Goal: Information Seeking & Learning: Learn about a topic

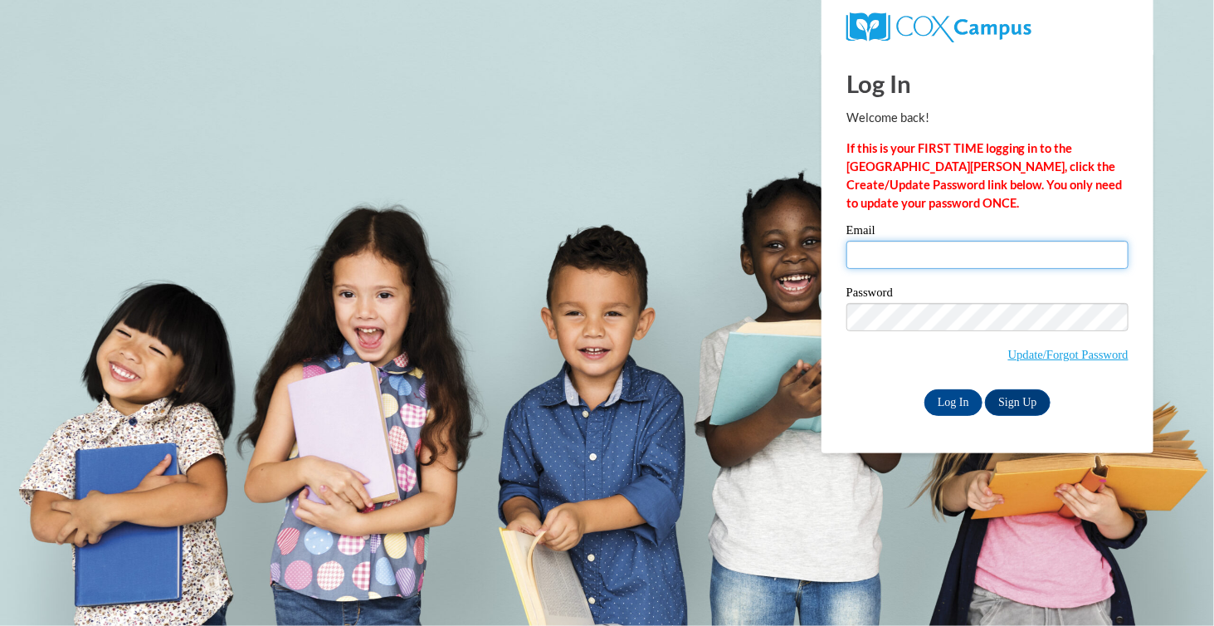
click at [886, 259] on input "Email" at bounding box center [988, 255] width 282 height 28
type input "merideth.cary@ece.alabama.gov"
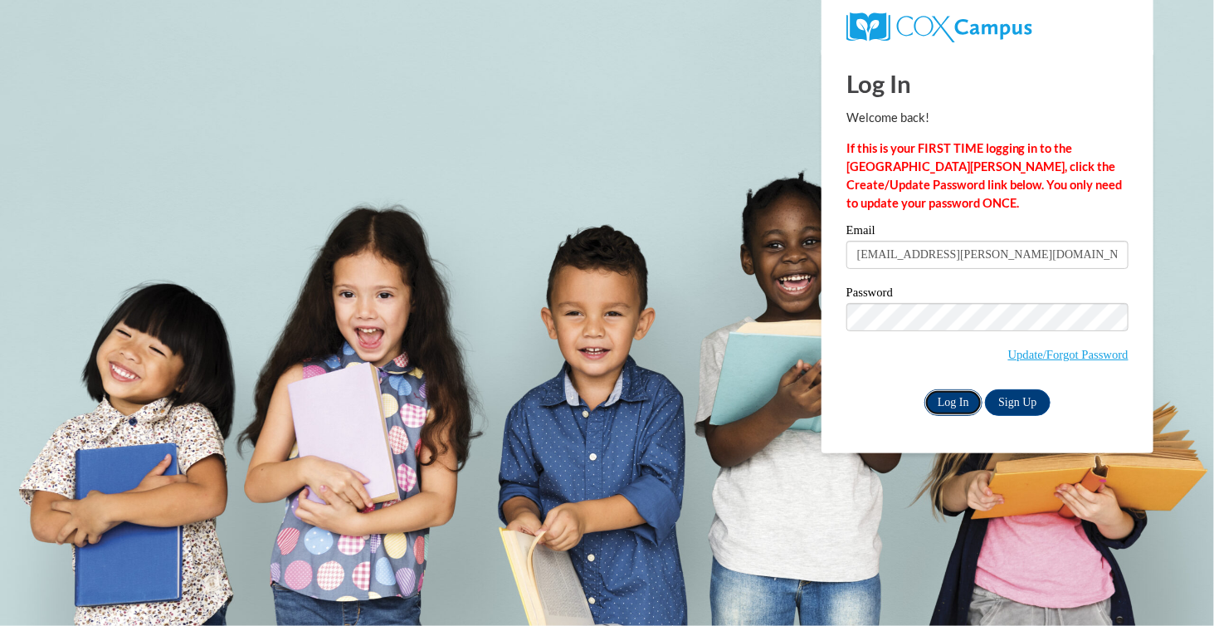
click at [961, 398] on input "Log In" at bounding box center [954, 402] width 58 height 27
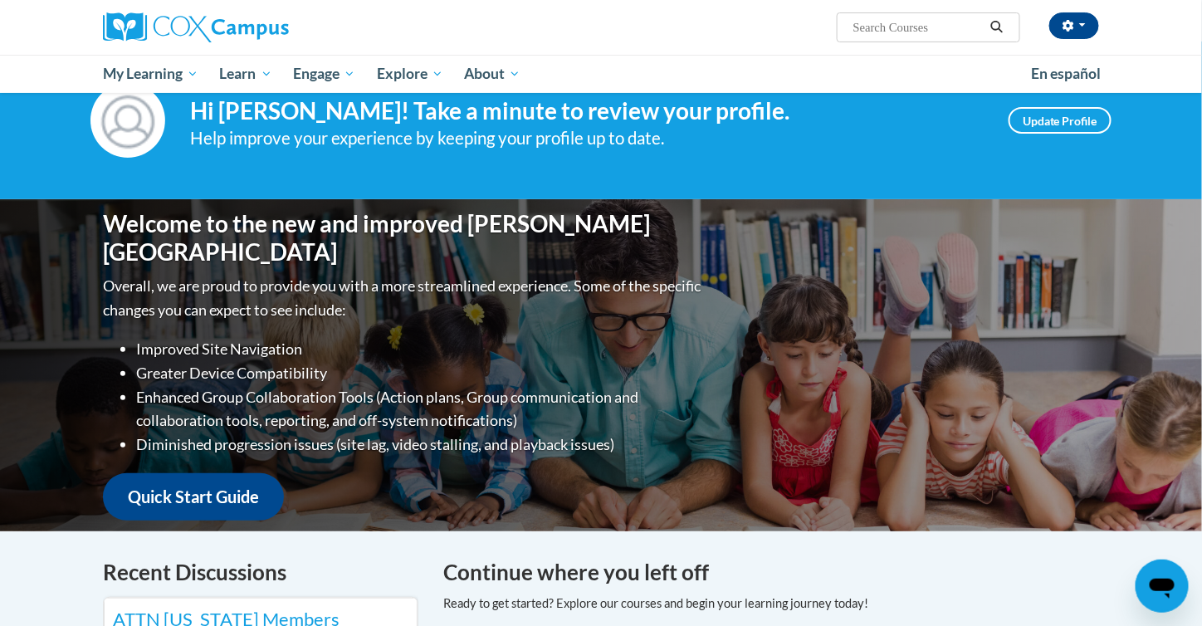
scroll to position [34, 0]
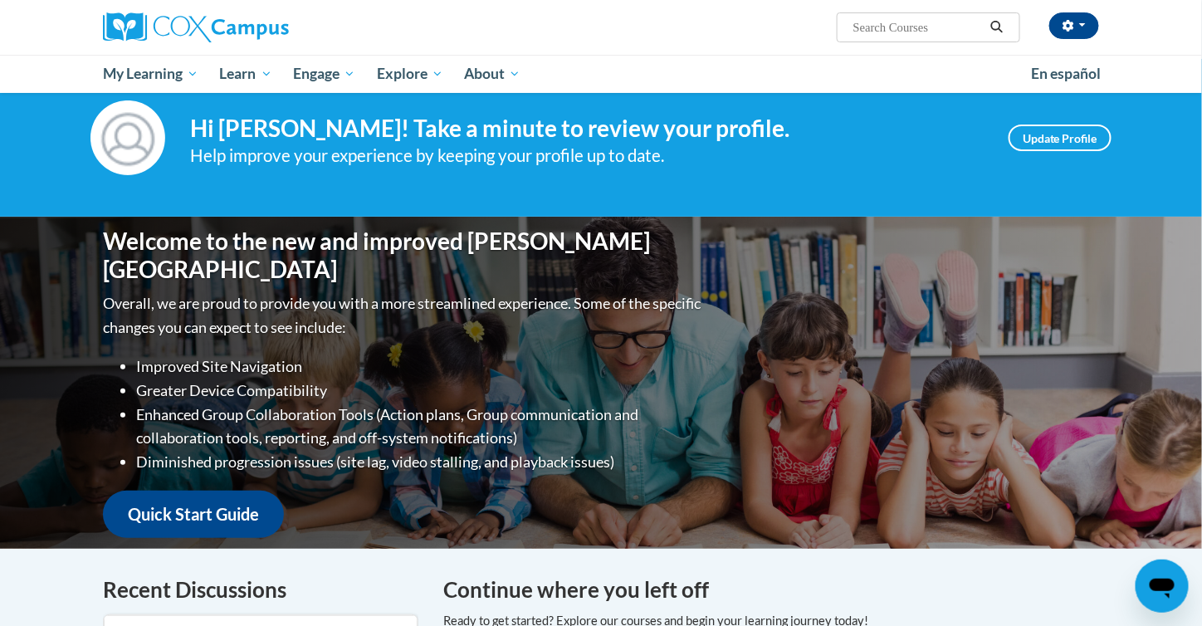
click at [871, 27] on input "Search..." at bounding box center [918, 27] width 133 height 20
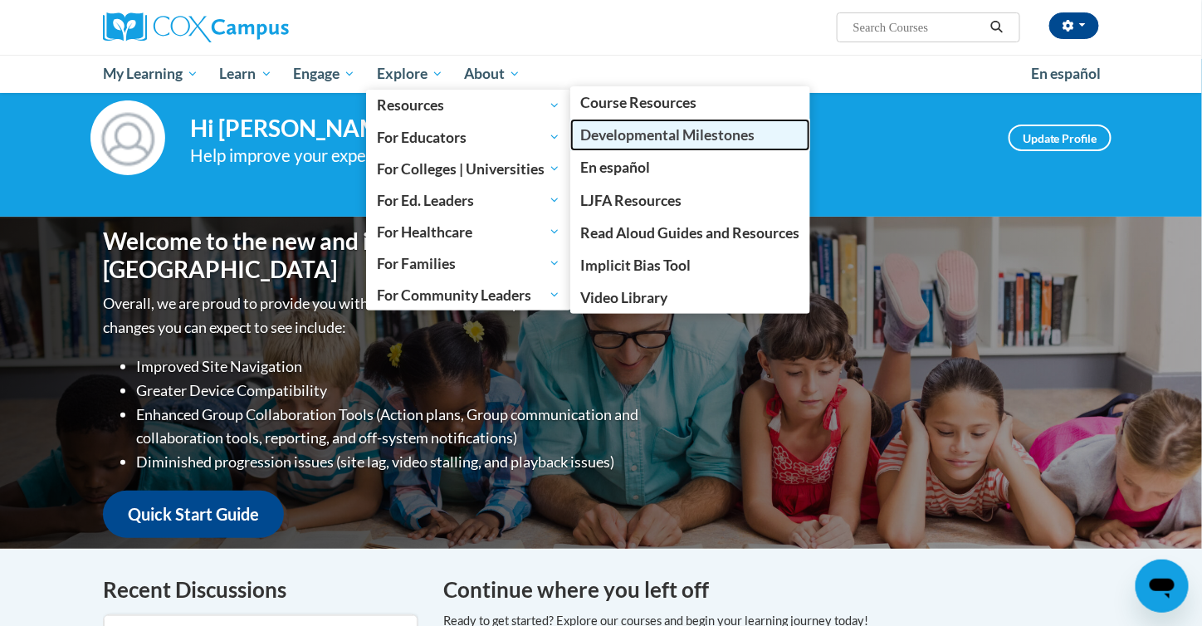
click at [632, 133] on span "Developmental Milestones" at bounding box center [667, 134] width 174 height 17
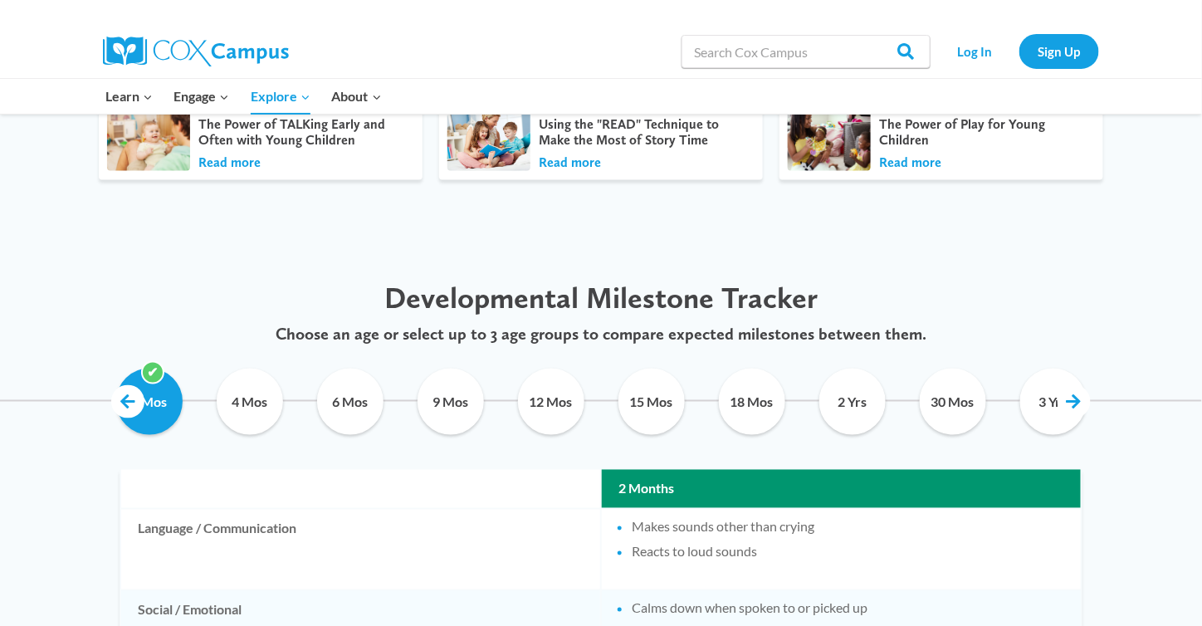
scroll to position [662, 0]
click at [847, 404] on input "2 Yrs" at bounding box center [852, 402] width 76 height 66
checkbox input "true"
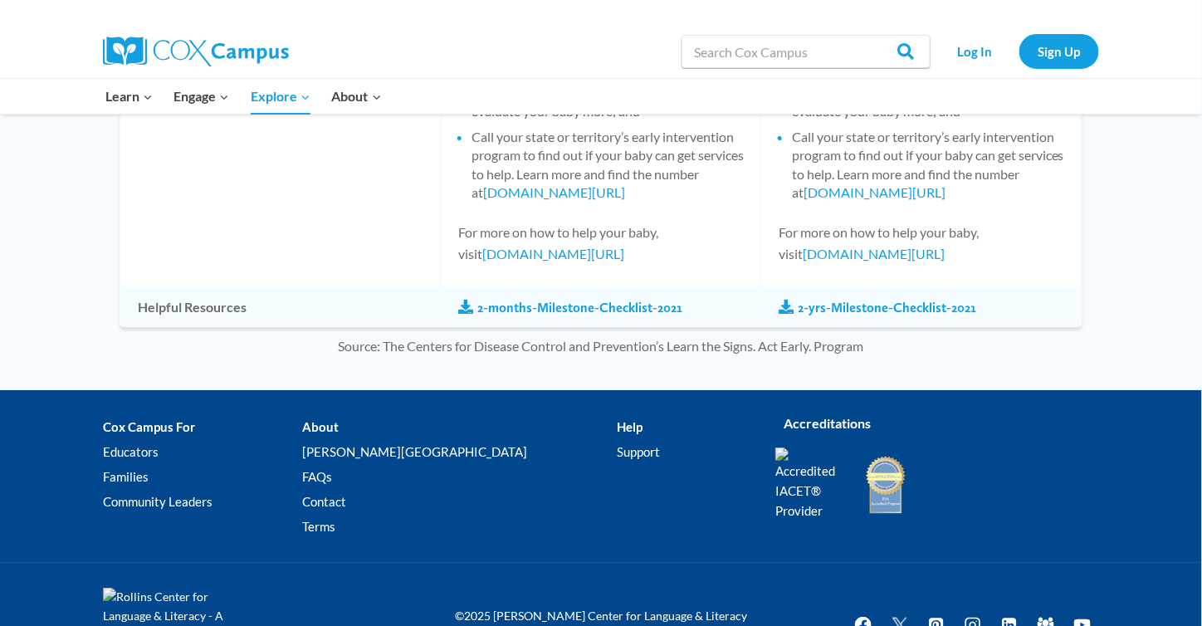
scroll to position [1977, 0]
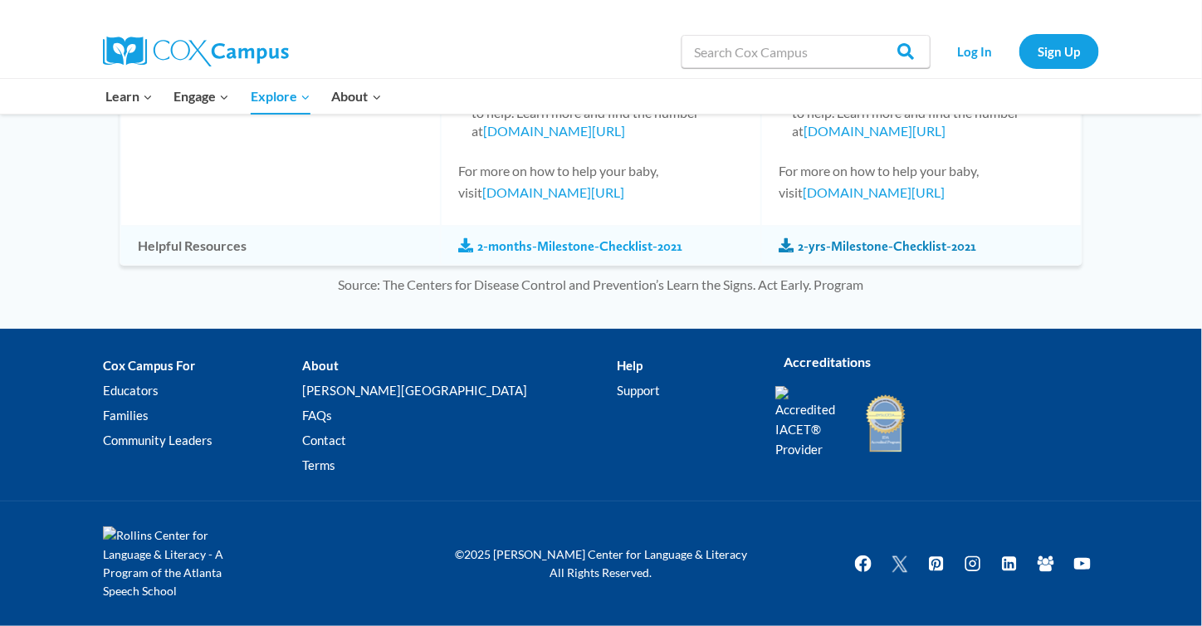
click at [838, 242] on link "2-yrs-Milestone-Checklist-2021" at bounding box center [878, 246] width 198 height 18
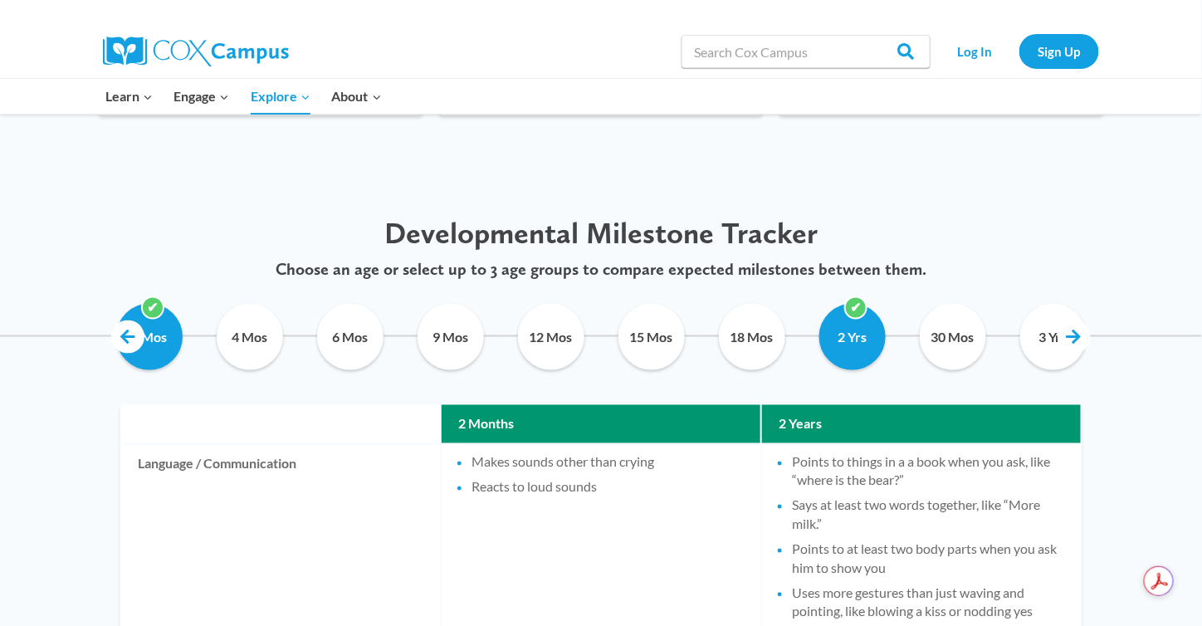
scroll to position [728, 0]
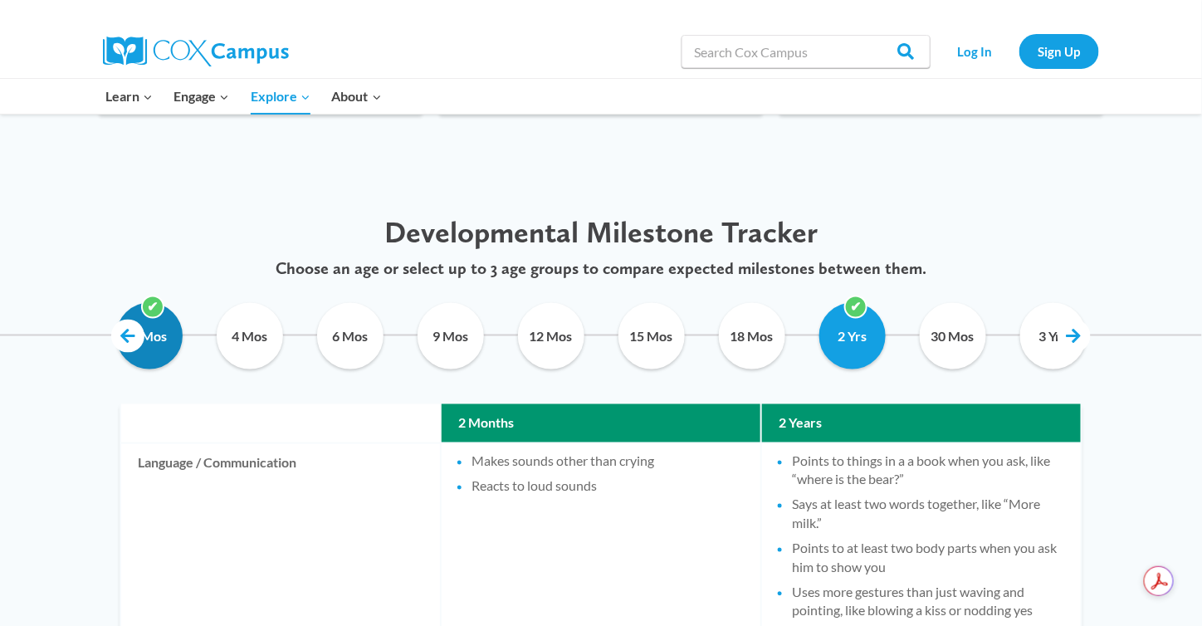
click at [154, 309] on input "2 Mos" at bounding box center [149, 336] width 76 height 66
checkbox input "false"
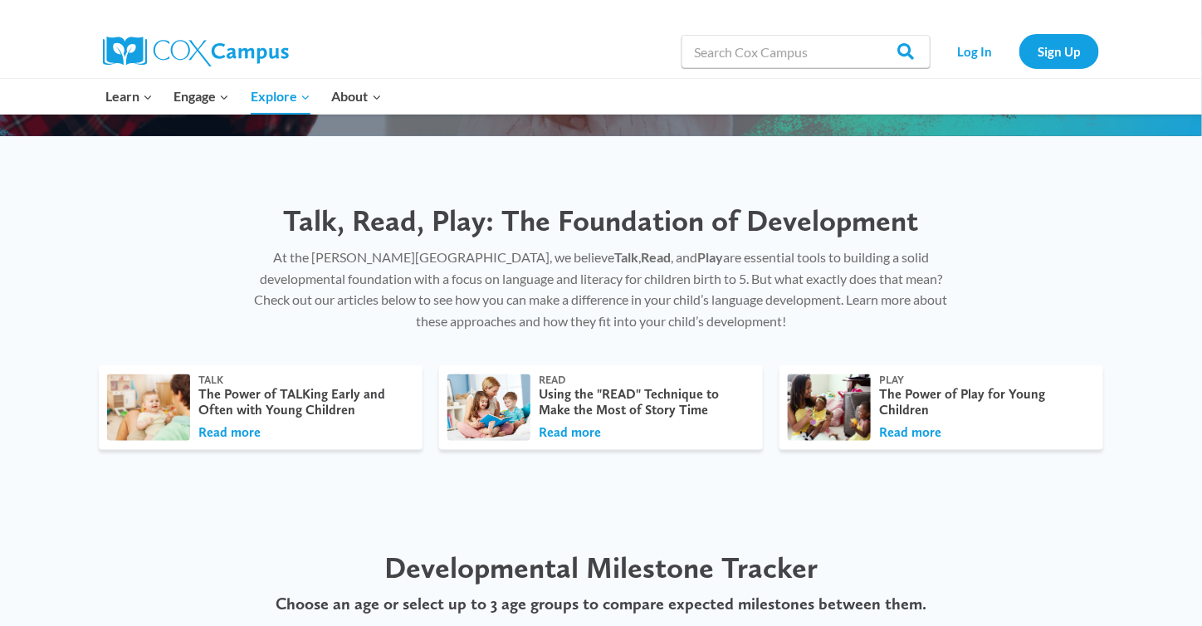
scroll to position [400, 0]
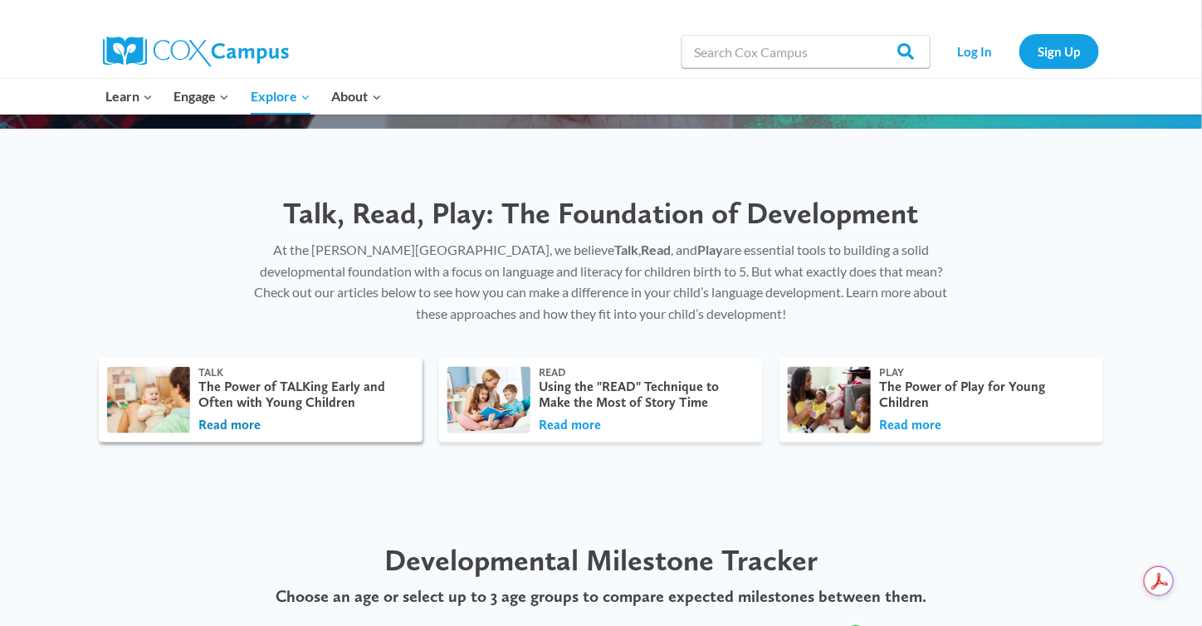
click at [242, 421] on button "Read more" at bounding box center [229, 425] width 62 height 18
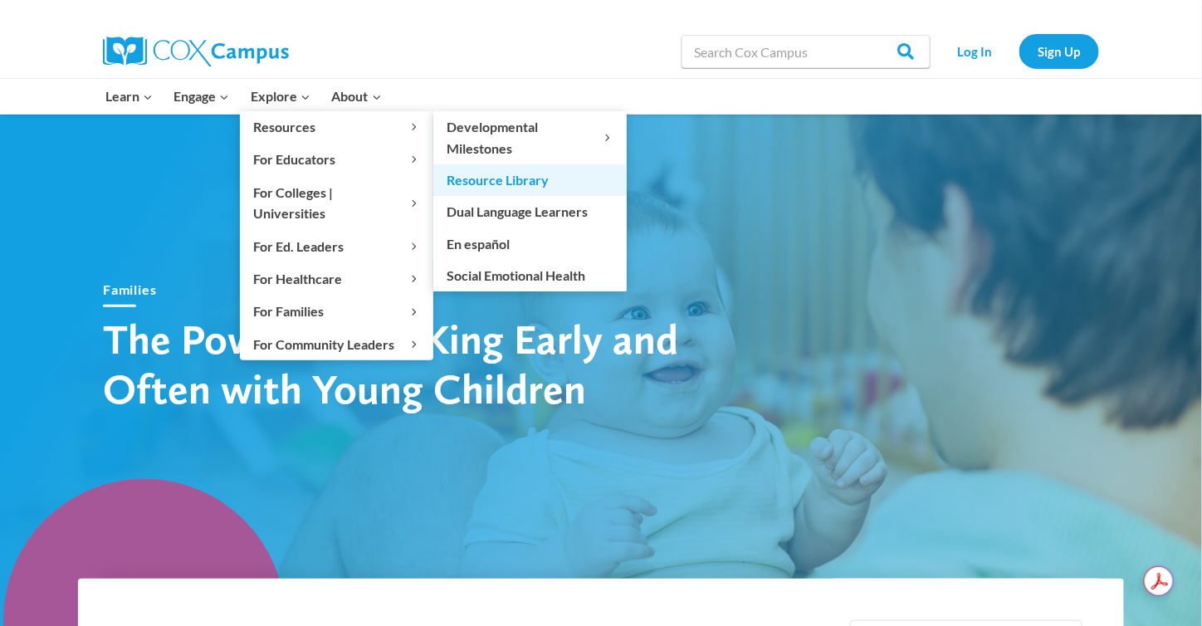
click at [518, 179] on link "Resource Library" at bounding box center [529, 180] width 193 height 32
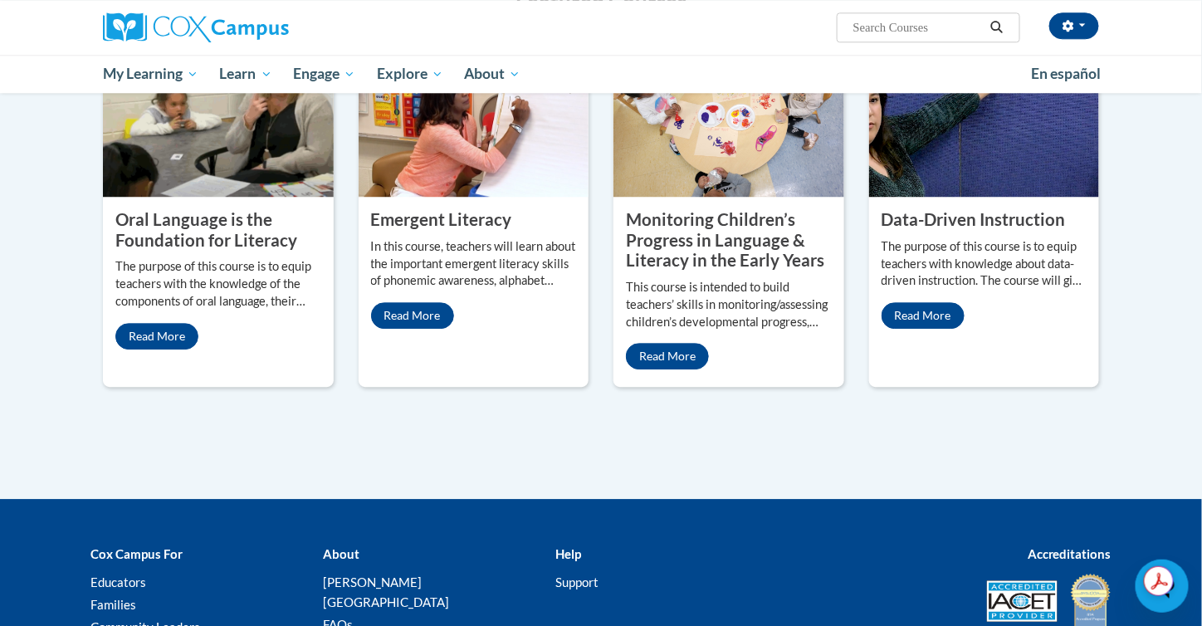
scroll to position [1419, 0]
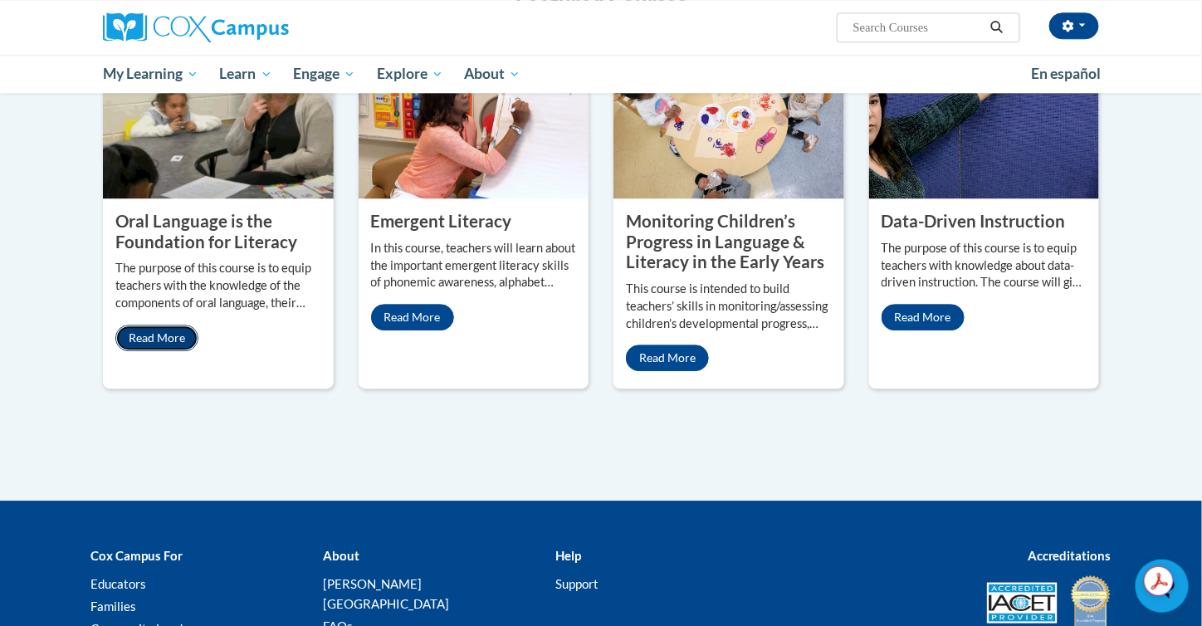
click at [169, 325] on link "Read More" at bounding box center [156, 338] width 83 height 27
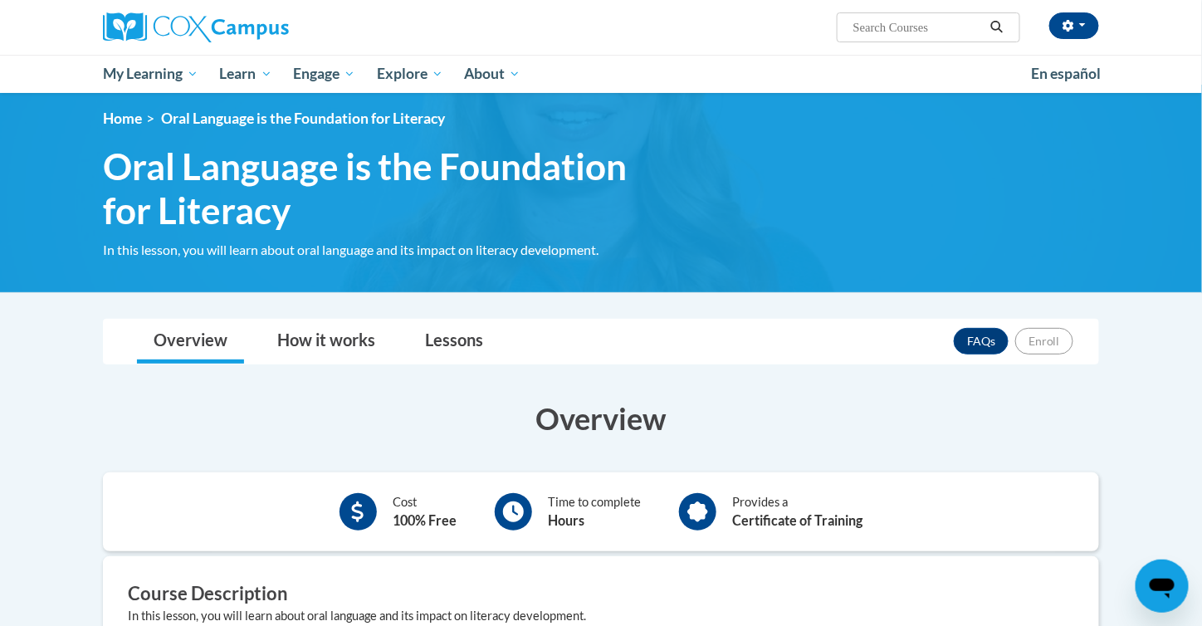
scroll to position [7, 0]
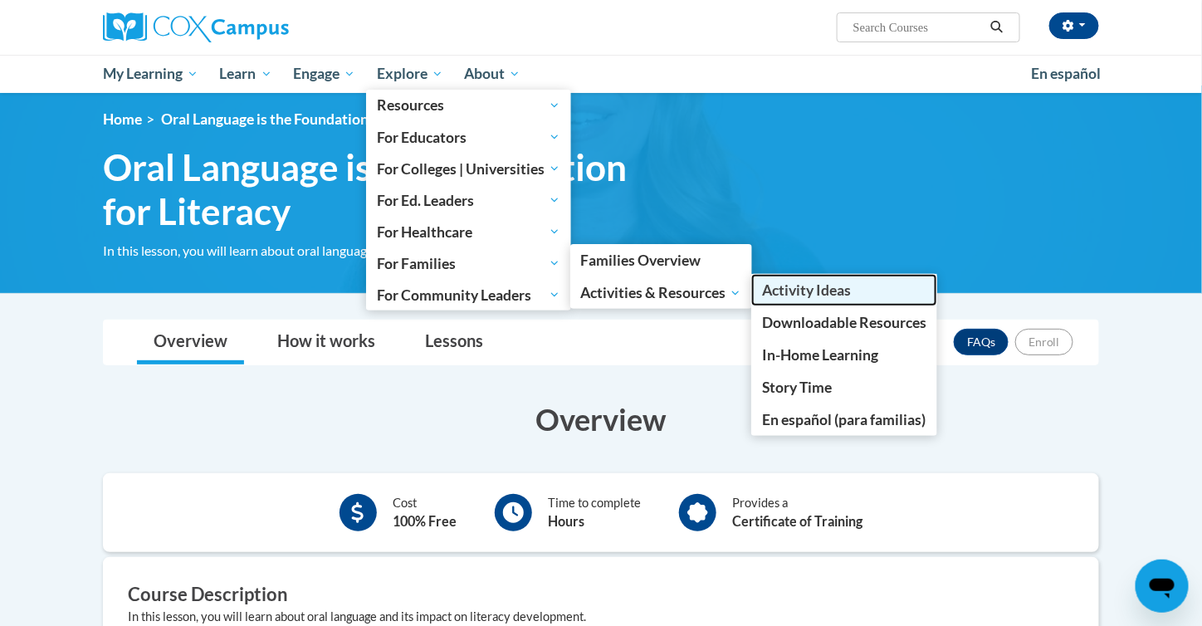
click at [821, 288] on span "Activity Ideas" at bounding box center [806, 289] width 89 height 17
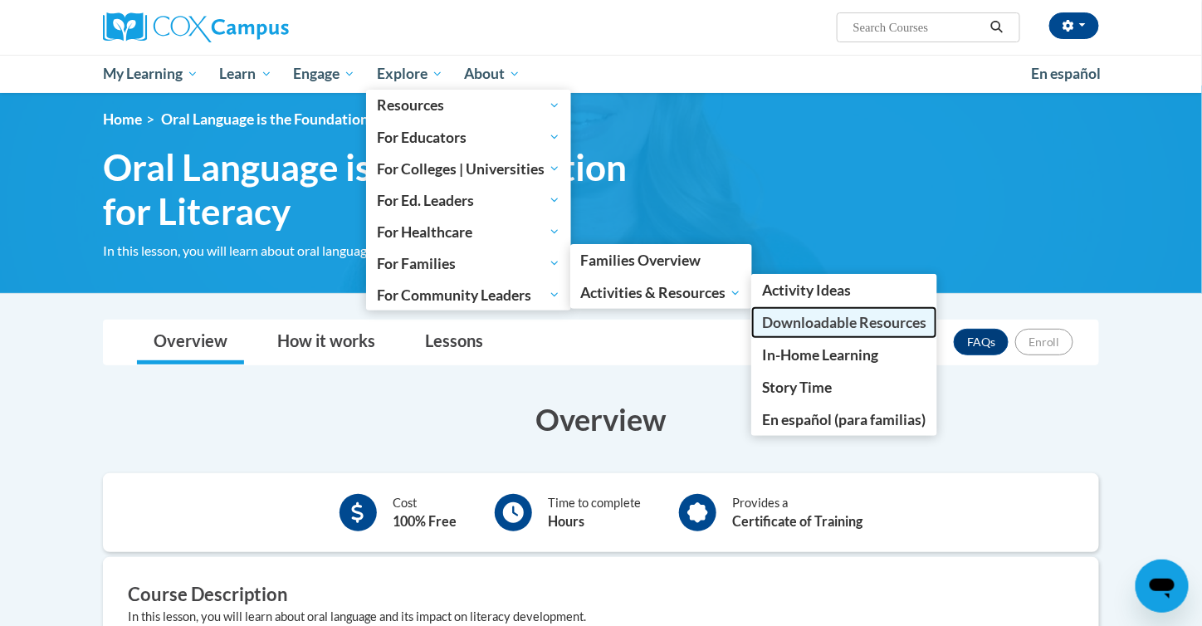
click at [845, 323] on span "Downloadable Resources" at bounding box center [844, 322] width 164 height 17
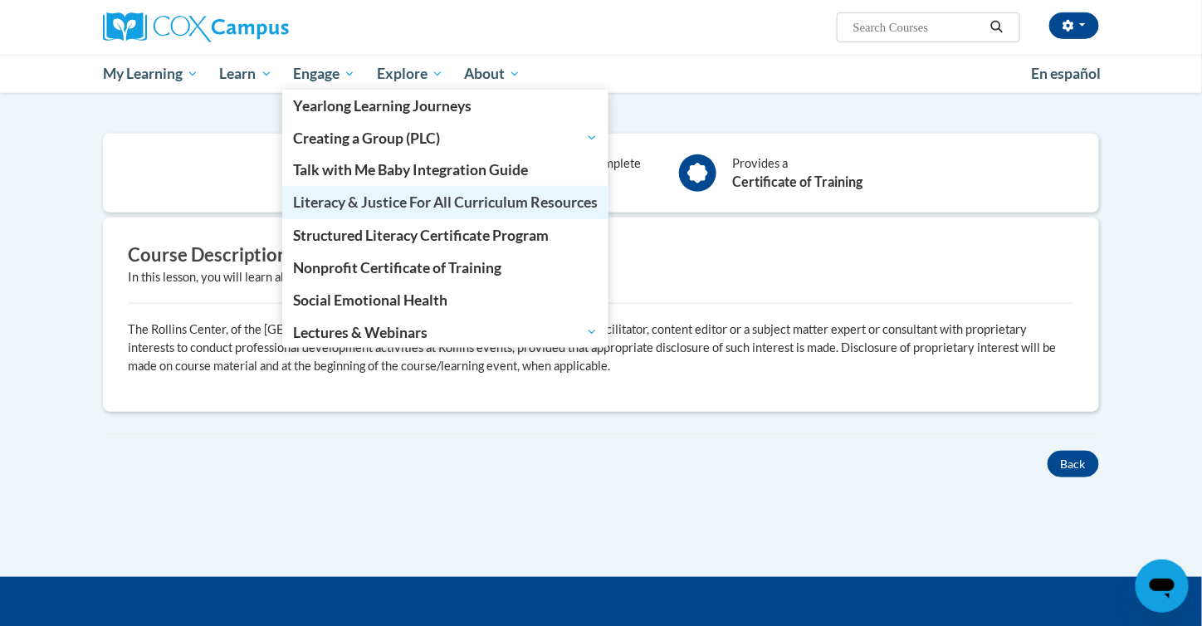
scroll to position [0, 0]
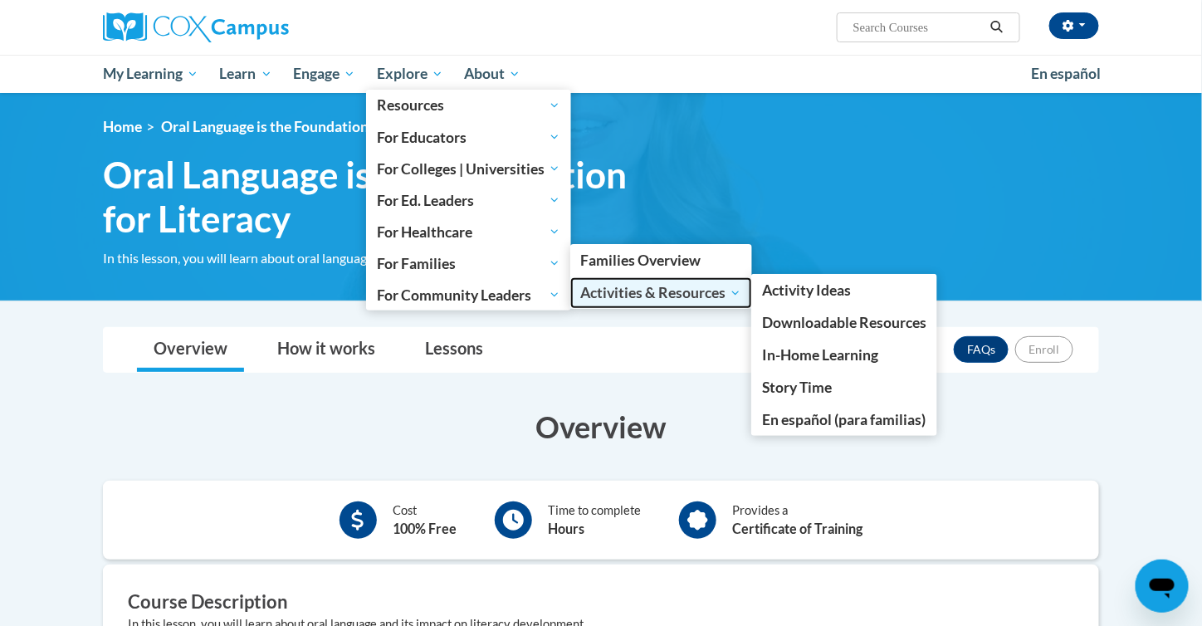
click at [657, 286] on span "Activities & Resources" at bounding box center [660, 293] width 161 height 20
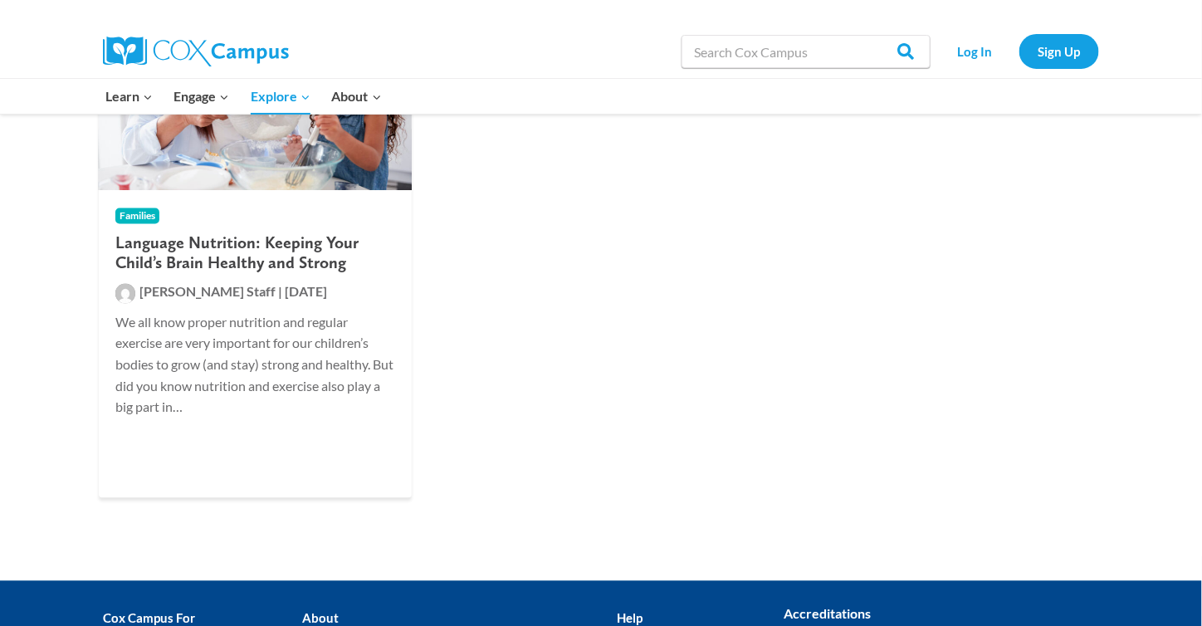
scroll to position [921, 0]
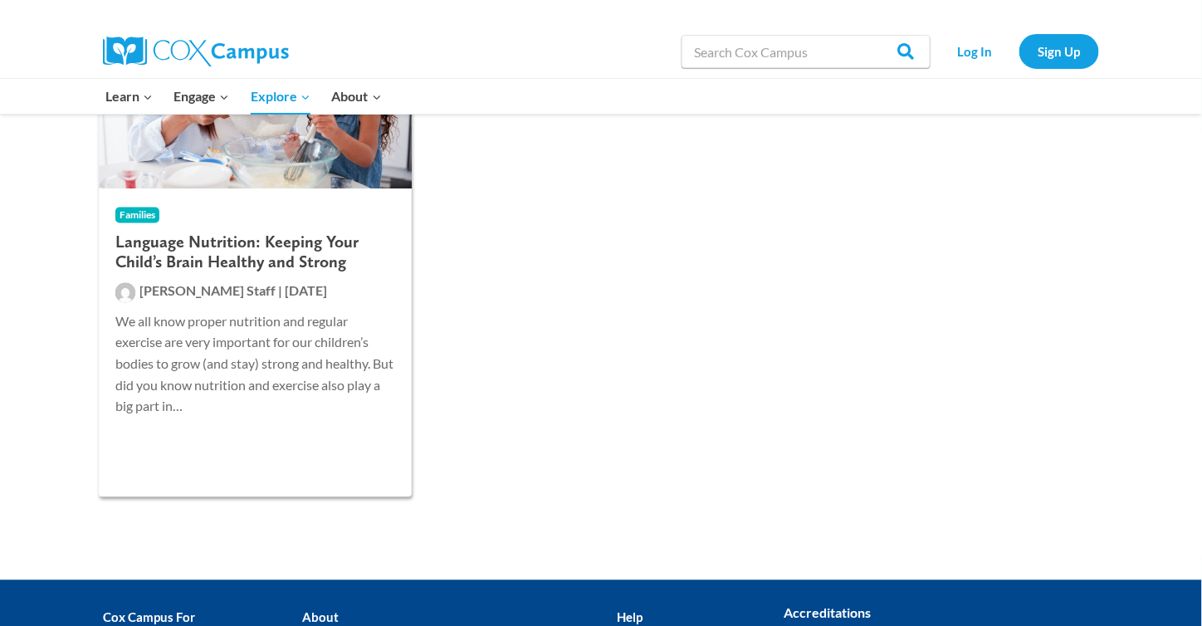
click at [288, 139] on img at bounding box center [255, 106] width 313 height 166
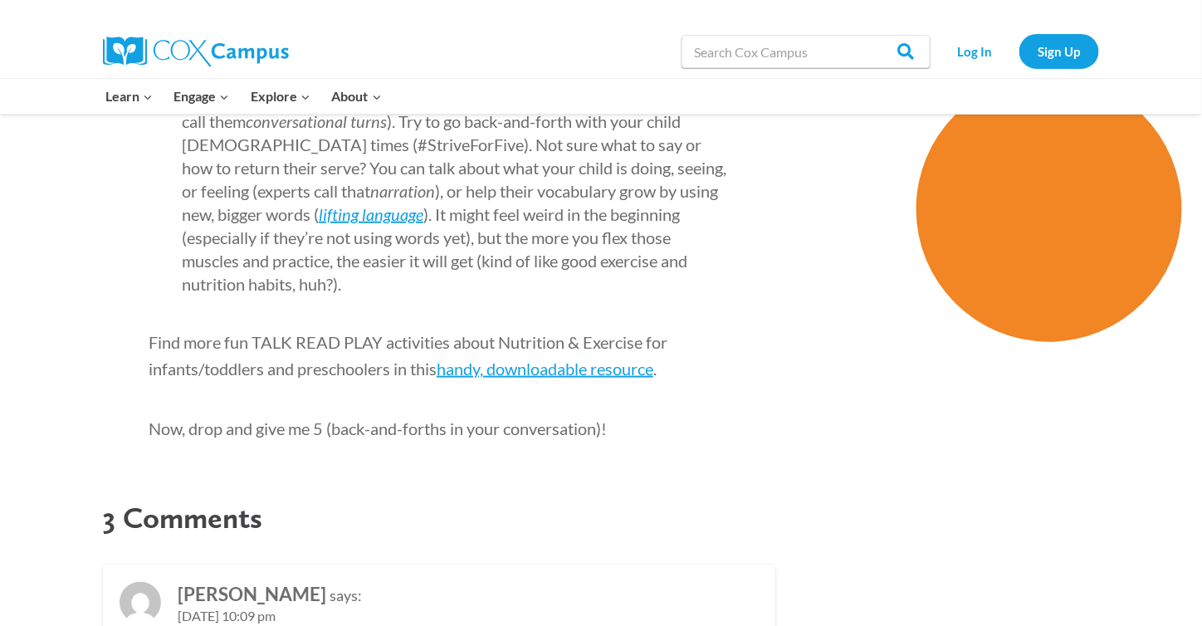
scroll to position [2547, 0]
click at [582, 358] on link "handy, downloadable resource" at bounding box center [545, 368] width 217 height 20
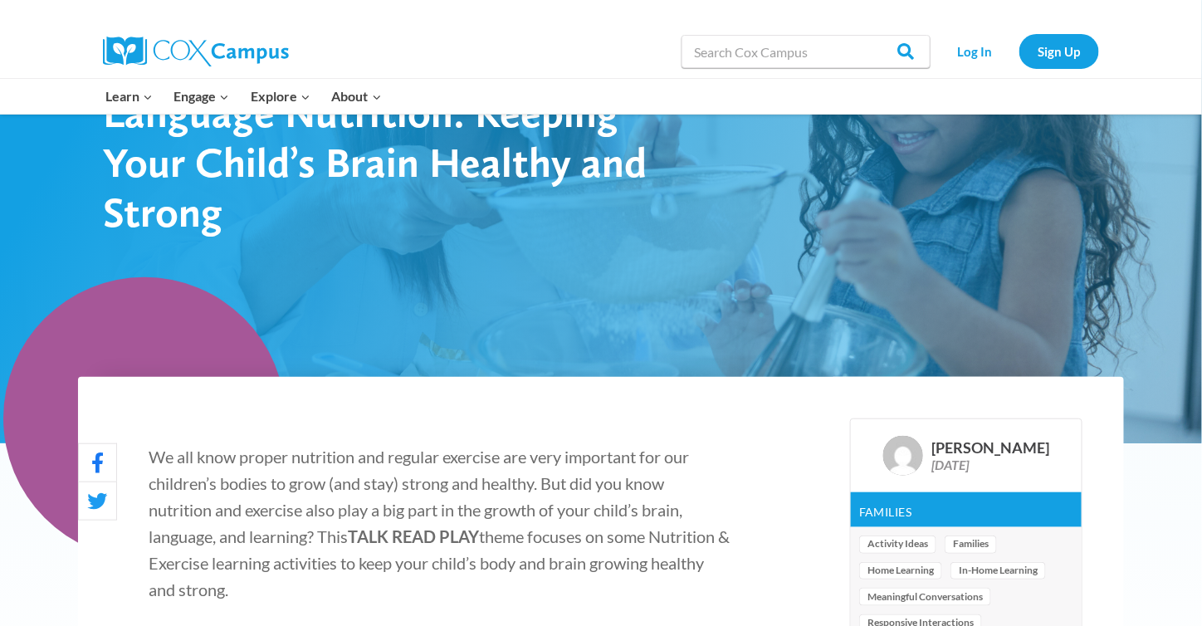
scroll to position [0, 0]
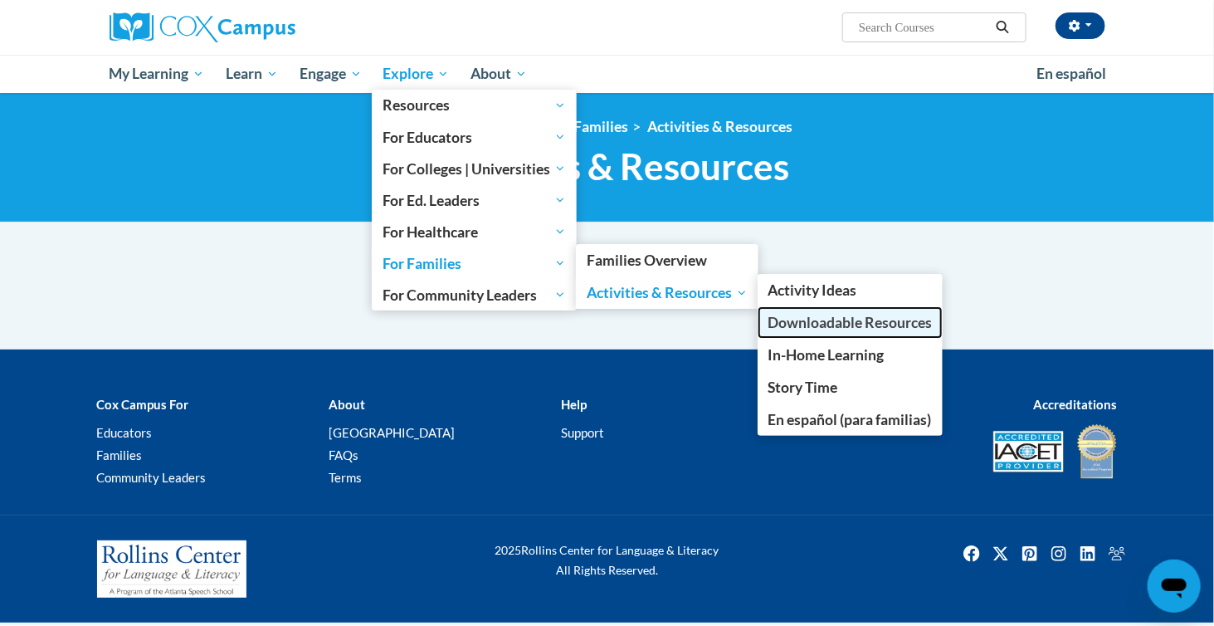
click at [827, 325] on span "Downloadable Resources" at bounding box center [850, 322] width 164 height 17
